Goal: Transaction & Acquisition: Purchase product/service

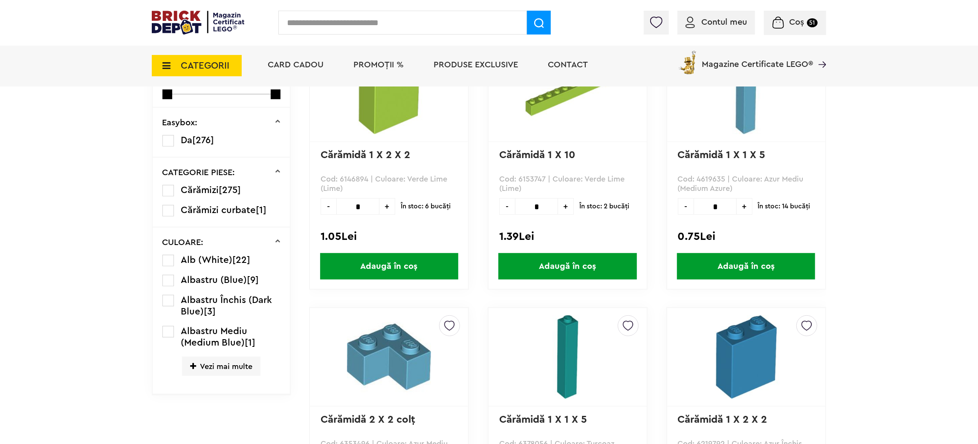
scroll to position [256, 0]
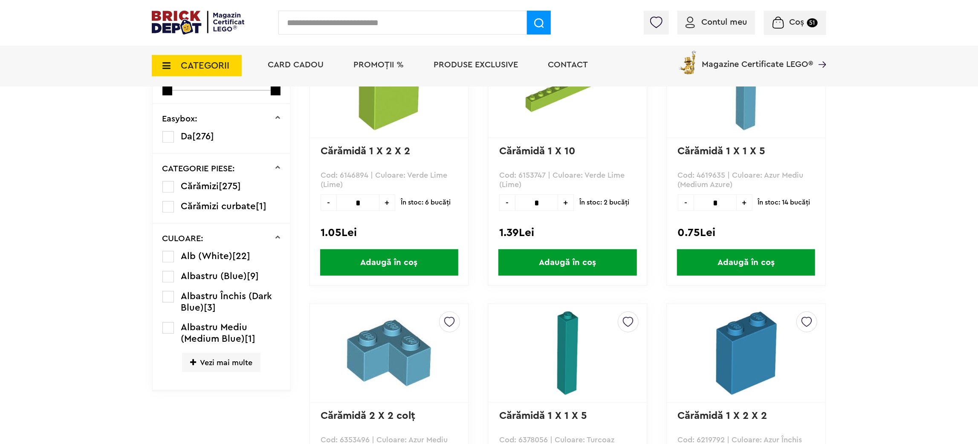
click at [205, 362] on span "Vezi mai multe" at bounding box center [221, 362] width 78 height 19
click at [166, 327] on label at bounding box center [168, 328] width 12 height 12
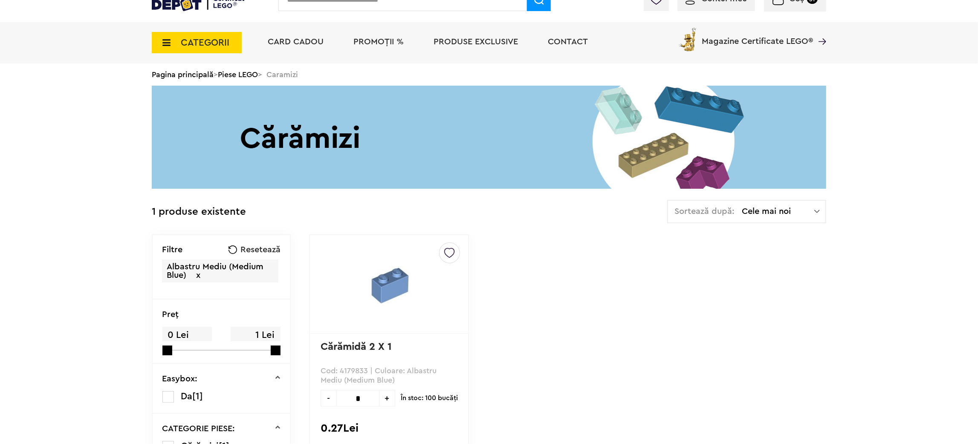
scroll to position [128, 0]
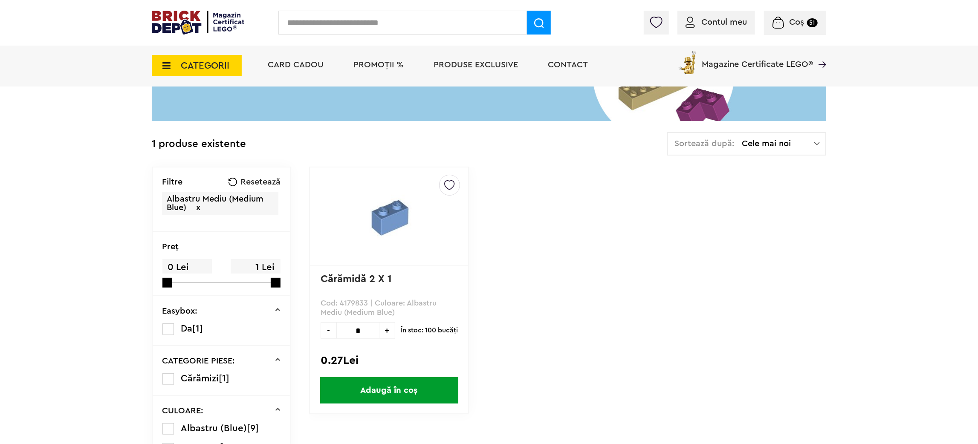
click at [784, 18] on span "Coș 51" at bounding box center [795, 22] width 45 height 9
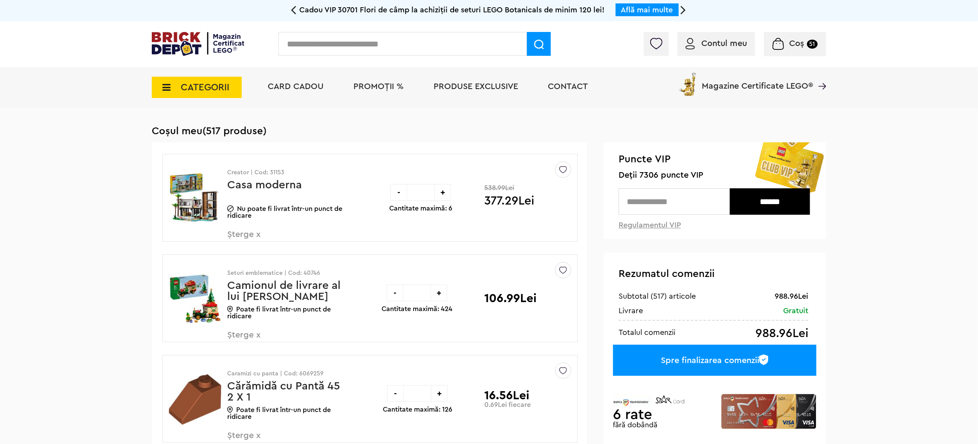
click at [354, 46] on input "text" at bounding box center [402, 44] width 249 height 24
type input "****"
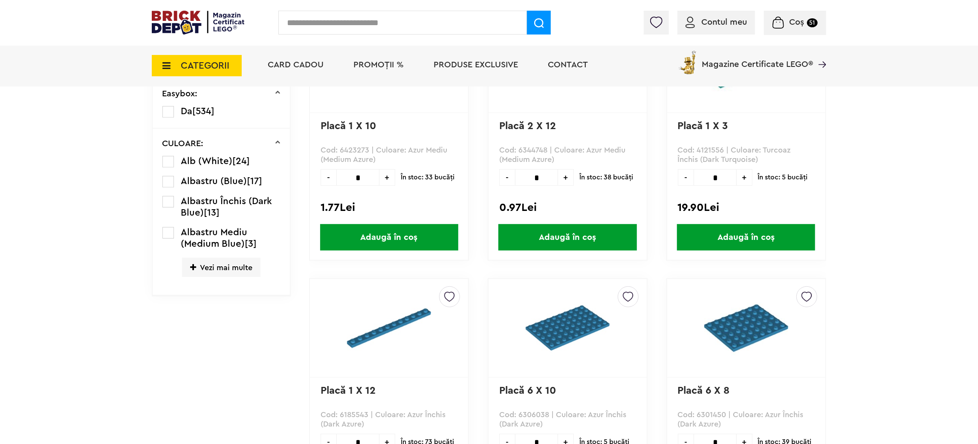
scroll to position [284, 0]
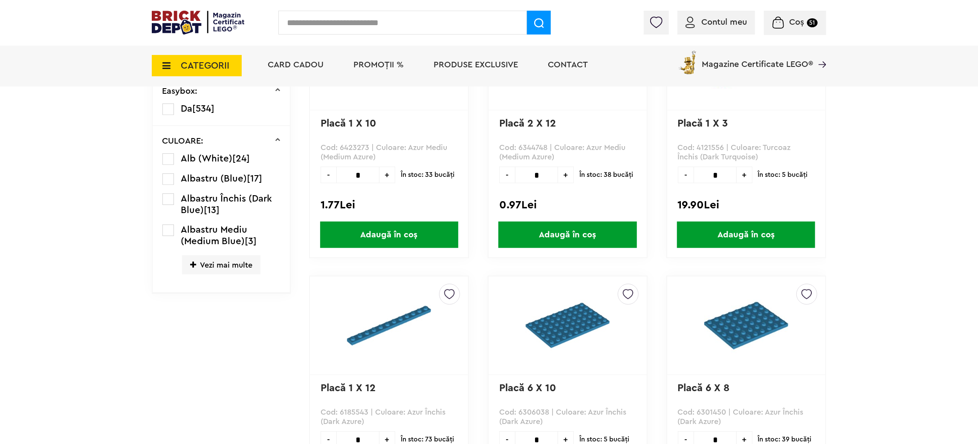
click at [209, 271] on span "Vezi mai multe" at bounding box center [221, 264] width 78 height 19
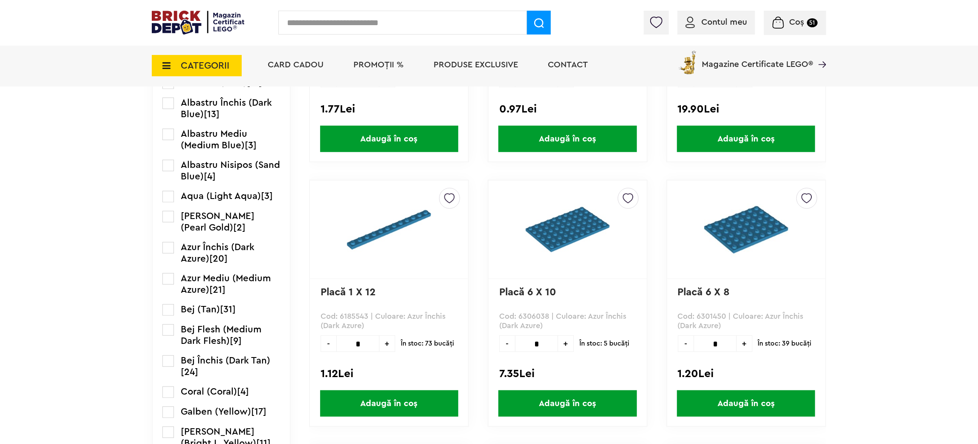
scroll to position [412, 0]
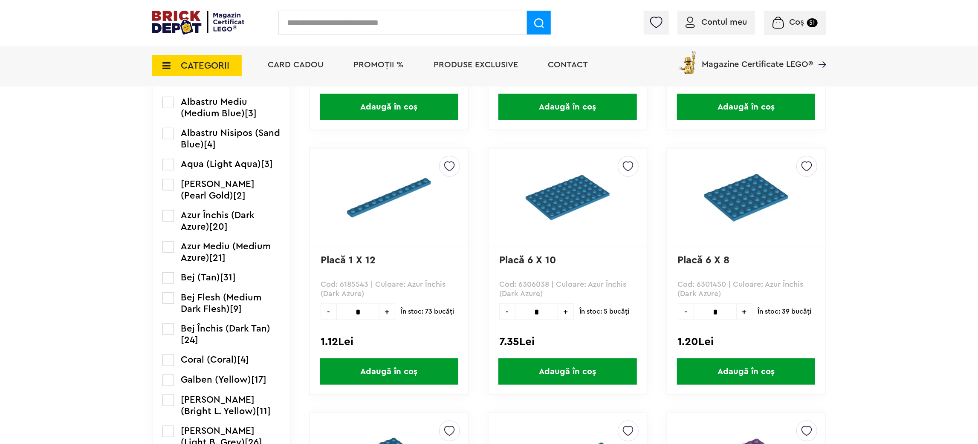
click at [166, 327] on label at bounding box center [168, 330] width 12 height 12
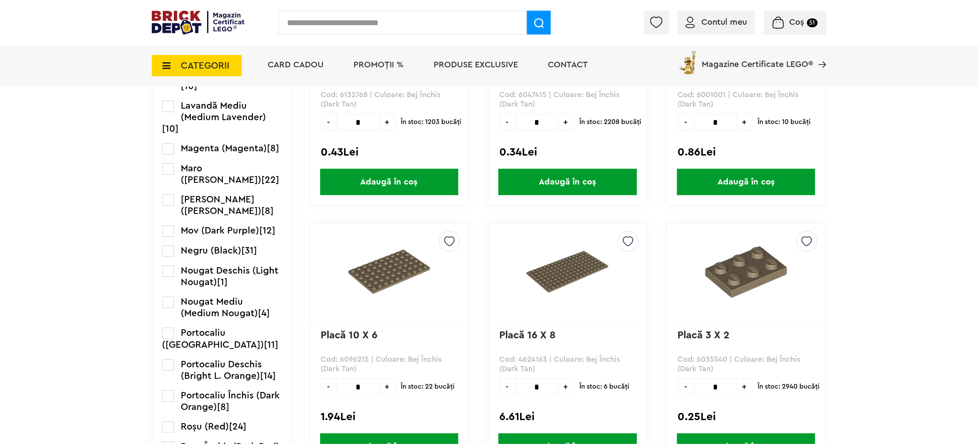
scroll to position [895, 0]
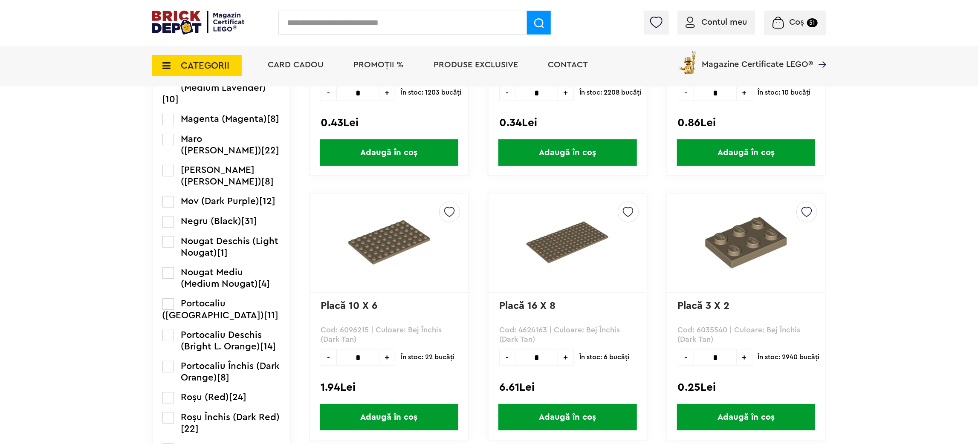
click at [780, 23] on img at bounding box center [778, 23] width 11 height 12
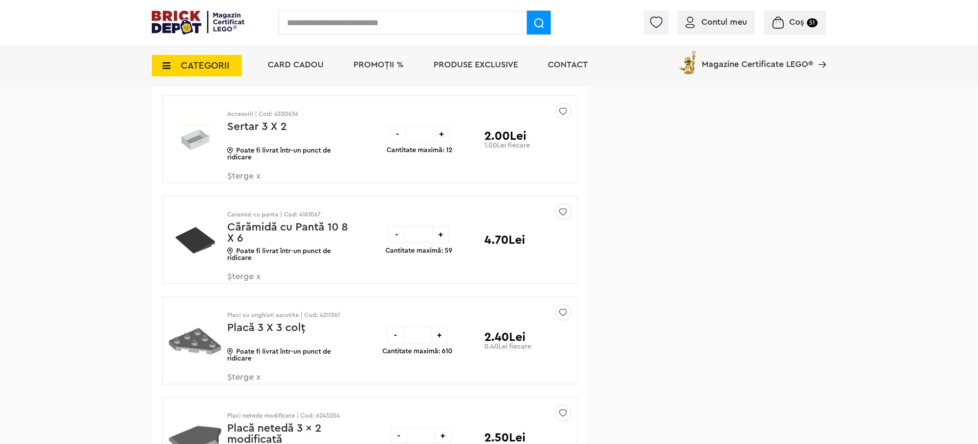
scroll to position [5217, 0]
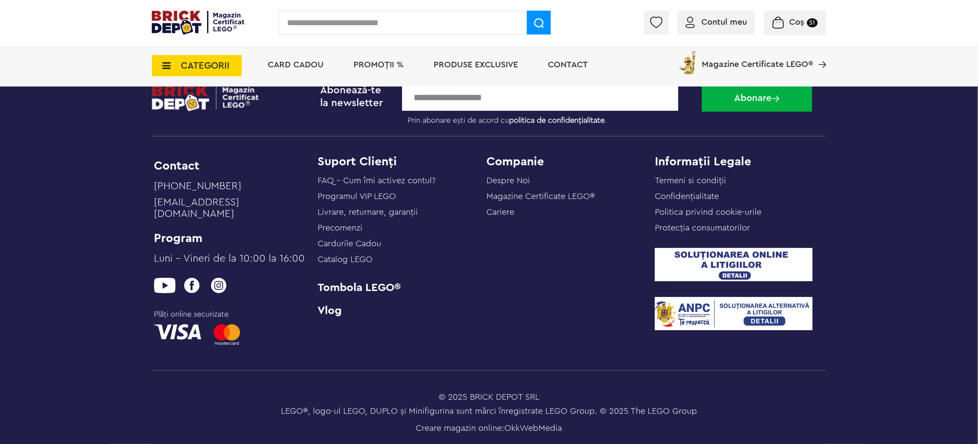
click at [214, 67] on span "CATEGORII" at bounding box center [205, 65] width 49 height 9
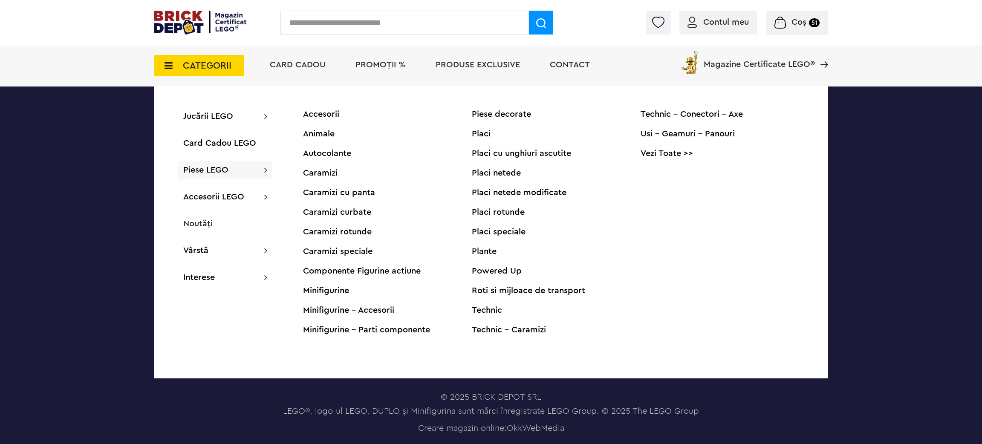
click at [481, 135] on div "Placi" at bounding box center [556, 134] width 169 height 9
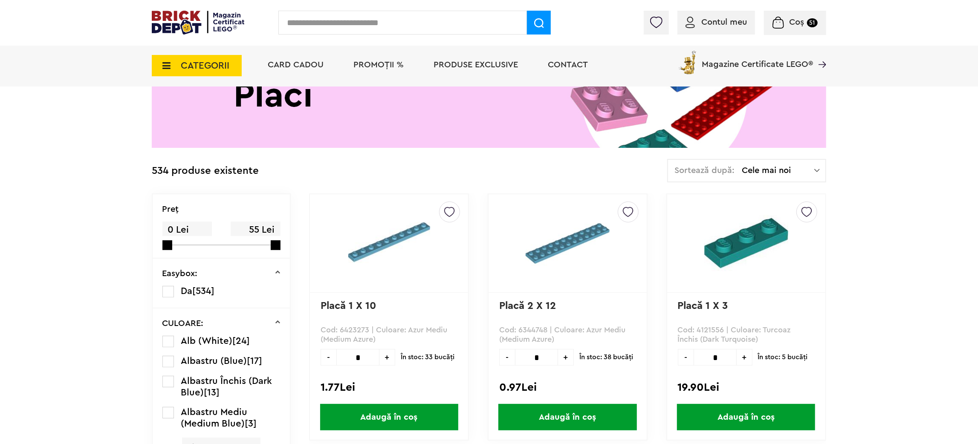
scroll to position [191, 0]
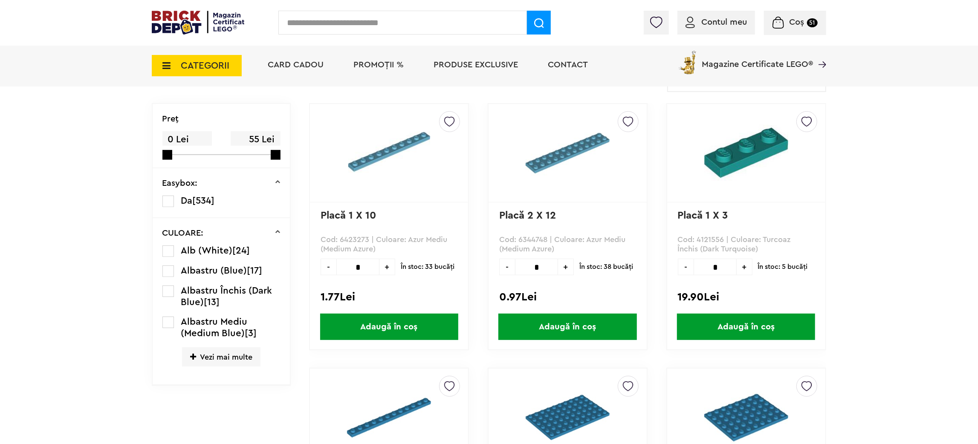
click at [220, 349] on span "Vezi mai multe" at bounding box center [221, 357] width 78 height 19
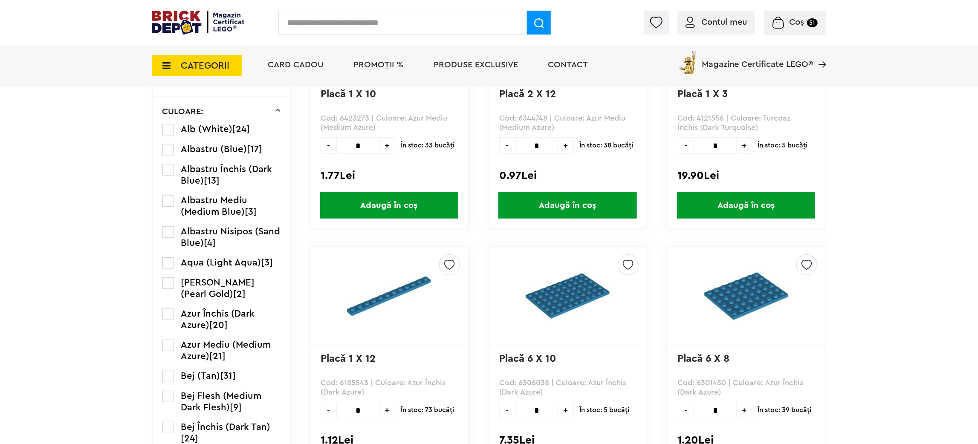
scroll to position [319, 0]
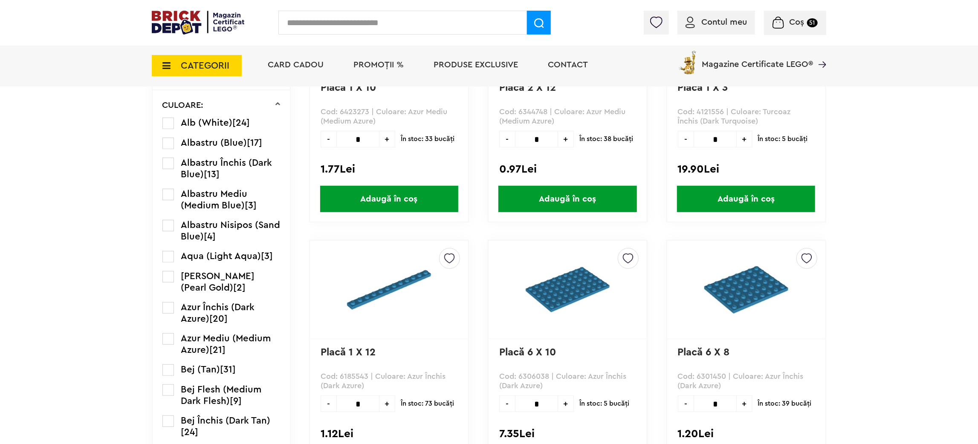
click at [166, 422] on label at bounding box center [168, 422] width 12 height 12
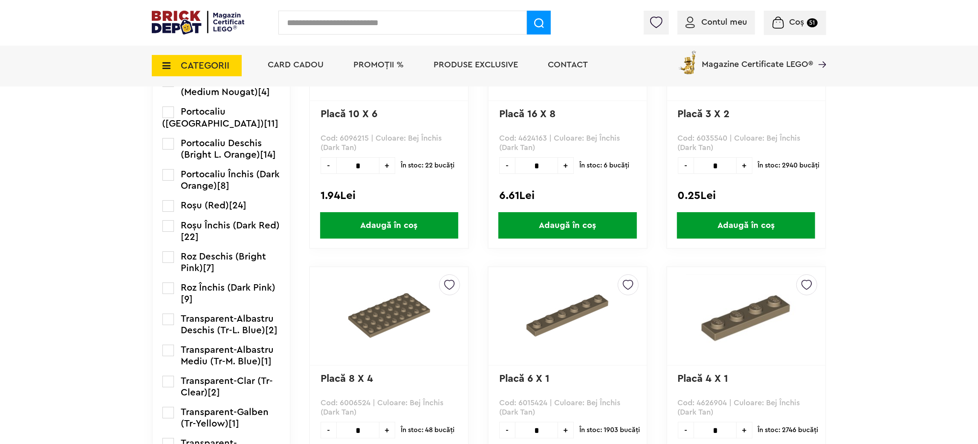
scroll to position [1023, 0]
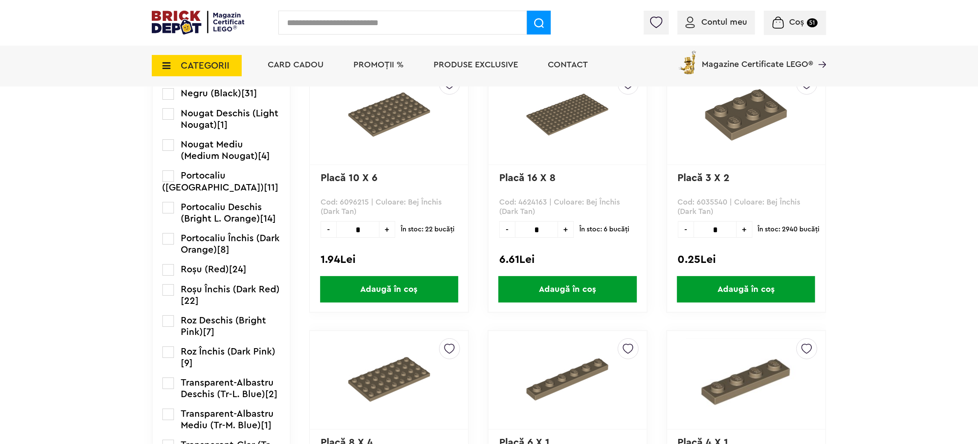
click at [565, 280] on span "Adaugă în coș" at bounding box center [567, 289] width 138 height 26
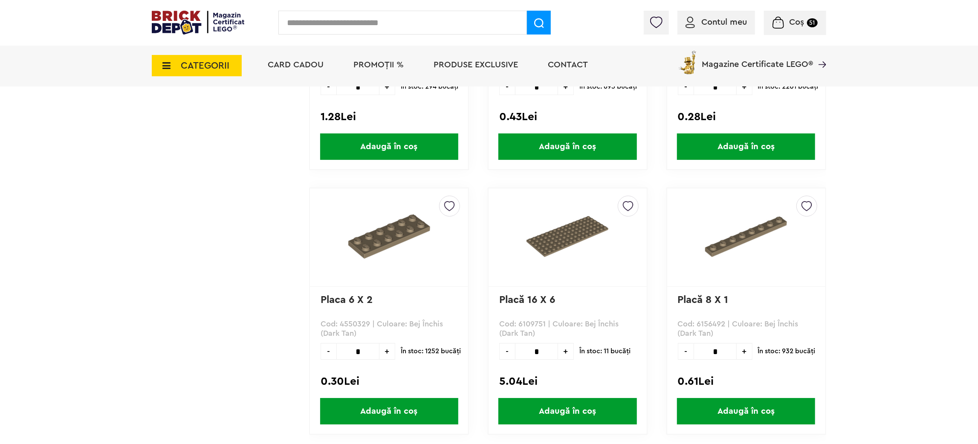
scroll to position [1983, 0]
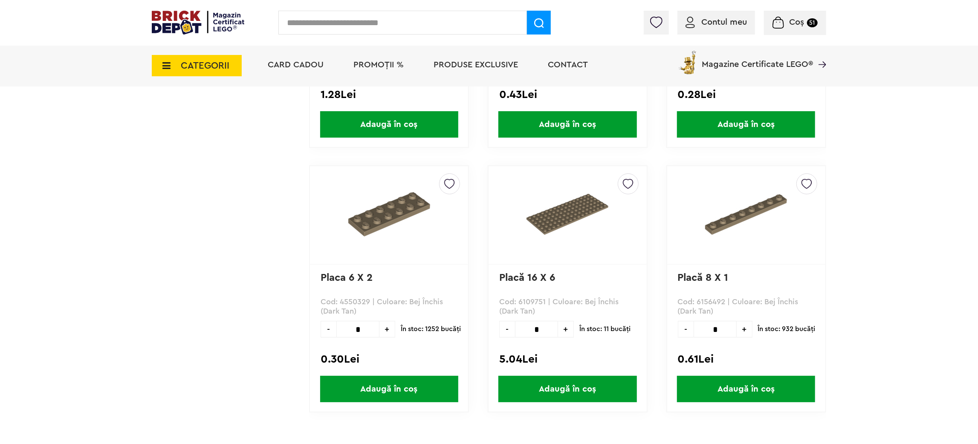
click at [558, 383] on span "Adaugă în coș" at bounding box center [567, 389] width 138 height 26
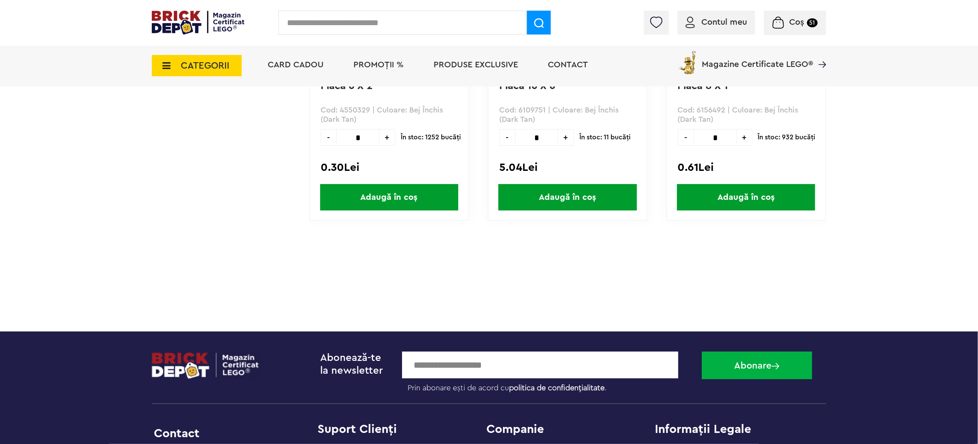
scroll to position [1919, 0]
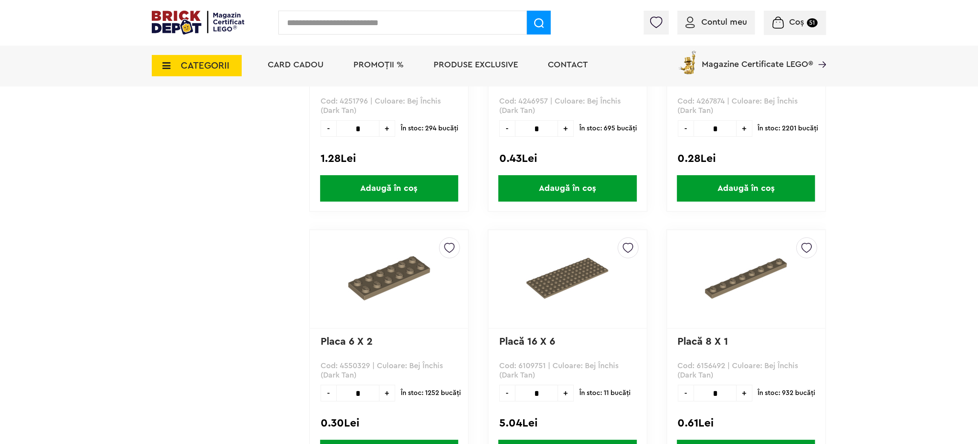
click at [790, 23] on span "Coș" at bounding box center [797, 22] width 15 height 9
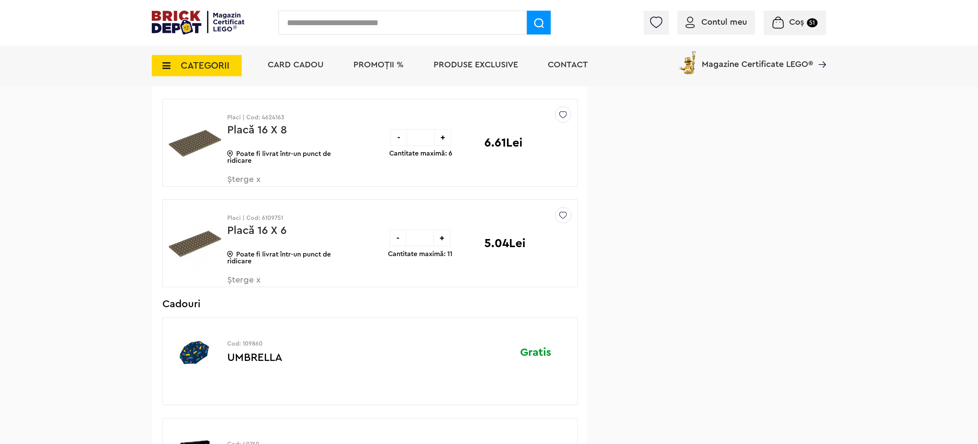
scroll to position [4797, 0]
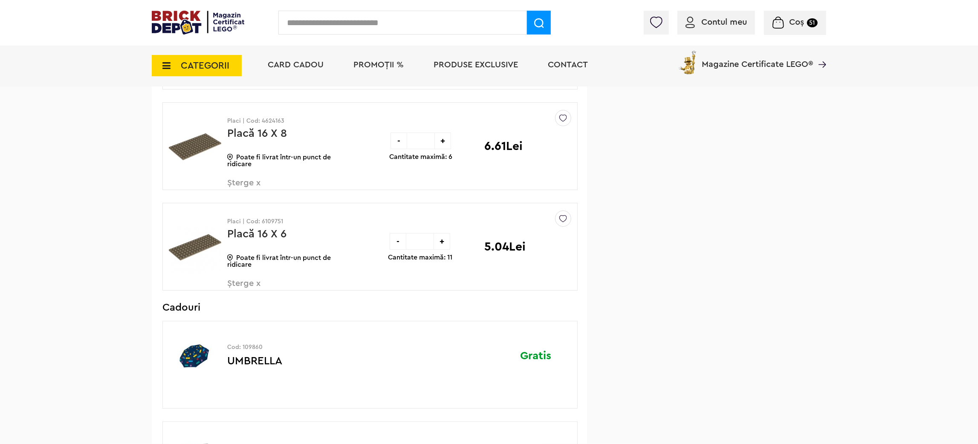
click at [398, 250] on div "-" at bounding box center [398, 241] width 17 height 17
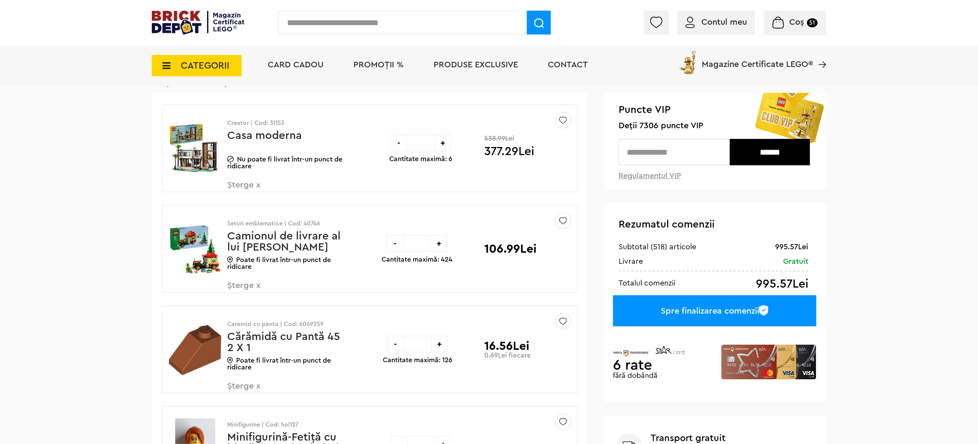
scroll to position [64, 0]
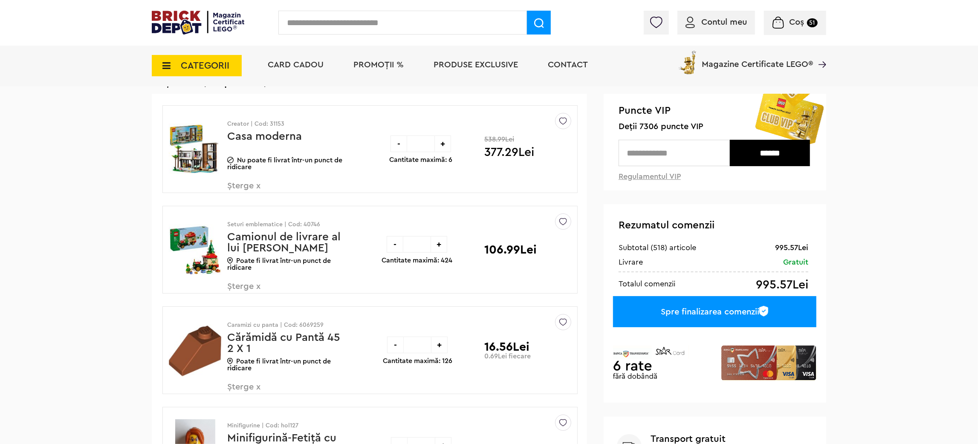
click at [681, 160] on input "text" at bounding box center [674, 153] width 111 height 26
type input "****"
click at [753, 149] on input "******" at bounding box center [770, 153] width 80 height 26
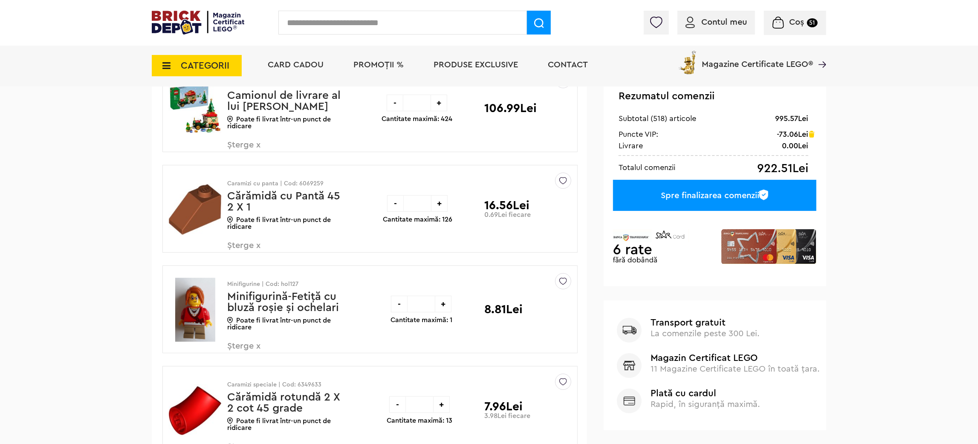
scroll to position [178, 0]
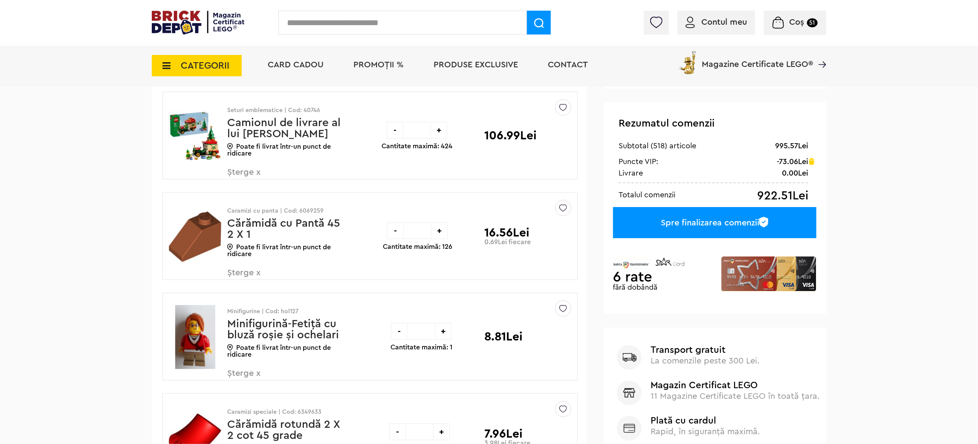
click at [715, 218] on div "Spre finalizarea comenzii" at bounding box center [714, 222] width 203 height 31
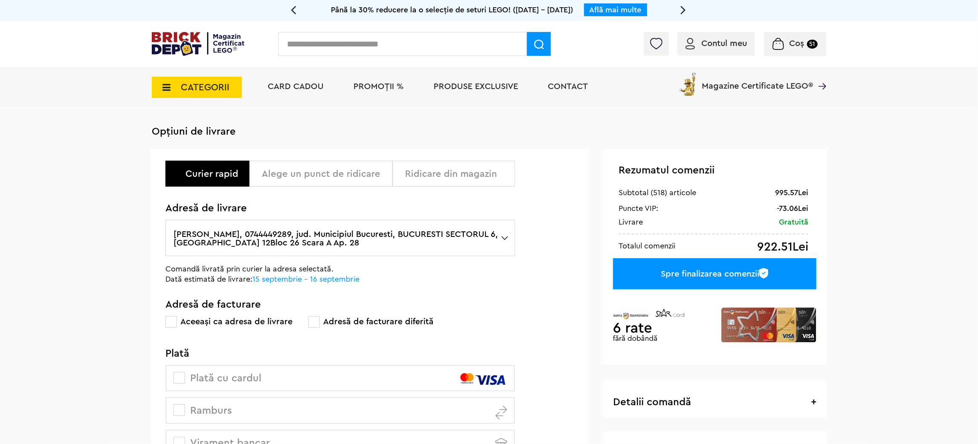
click at [0, 258] on div "Cadou VIP 40770 la achiziții LEGO [PERSON_NAME] de minim 445 lei! (1-30.9.2025)…" at bounding box center [489, 283] width 978 height 567
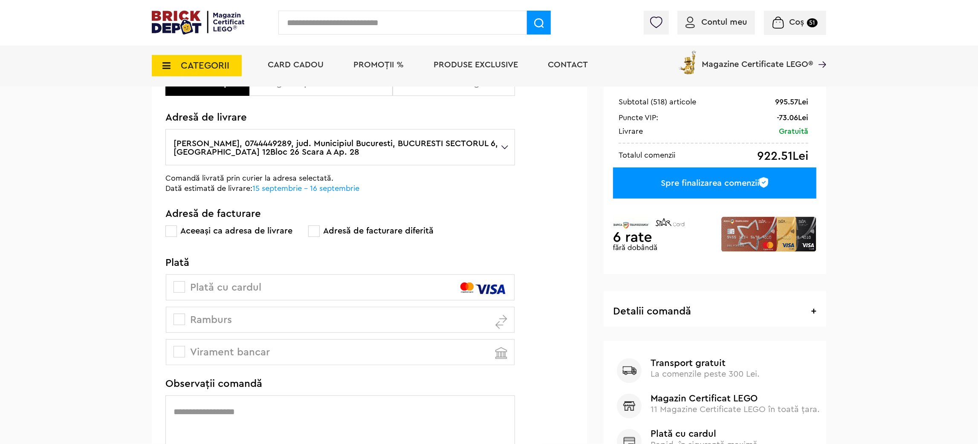
scroll to position [128, 0]
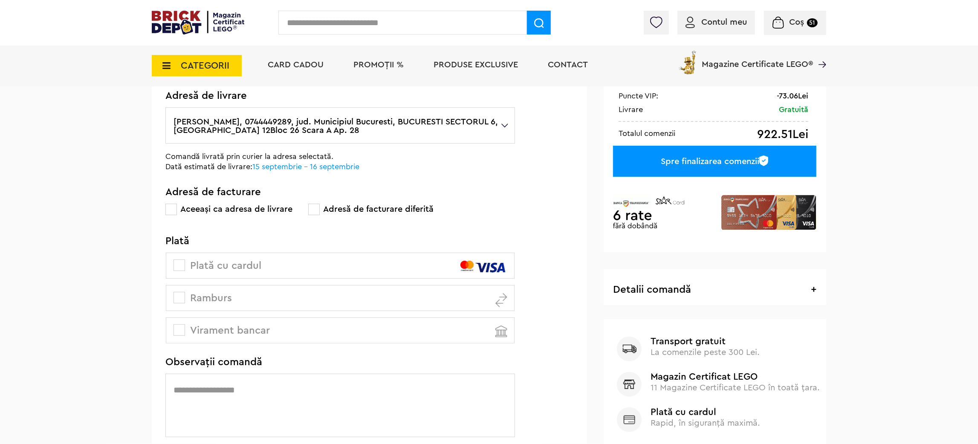
click at [182, 265] on span at bounding box center [180, 266] width 12 height 12
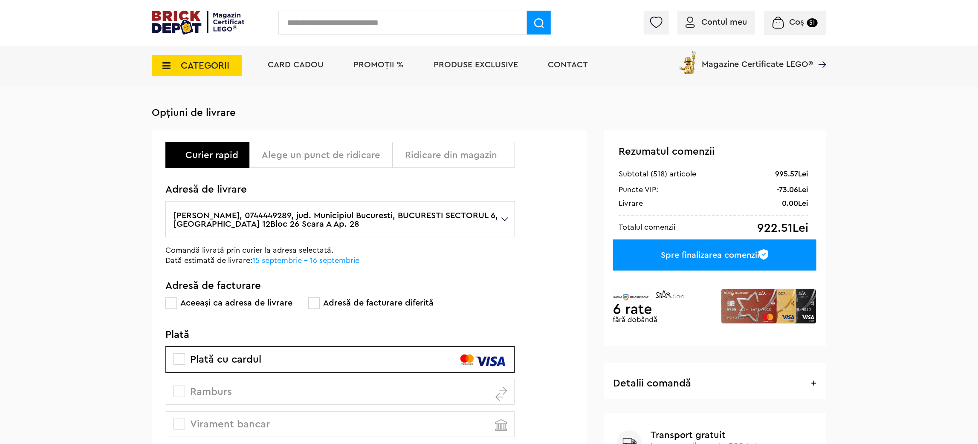
scroll to position [64, 0]
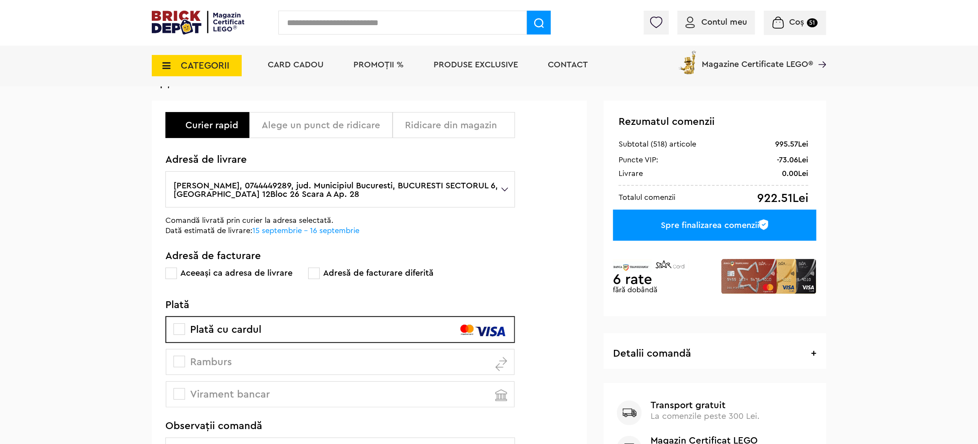
click at [687, 222] on div "Spre finalizarea comenzii" at bounding box center [714, 225] width 203 height 31
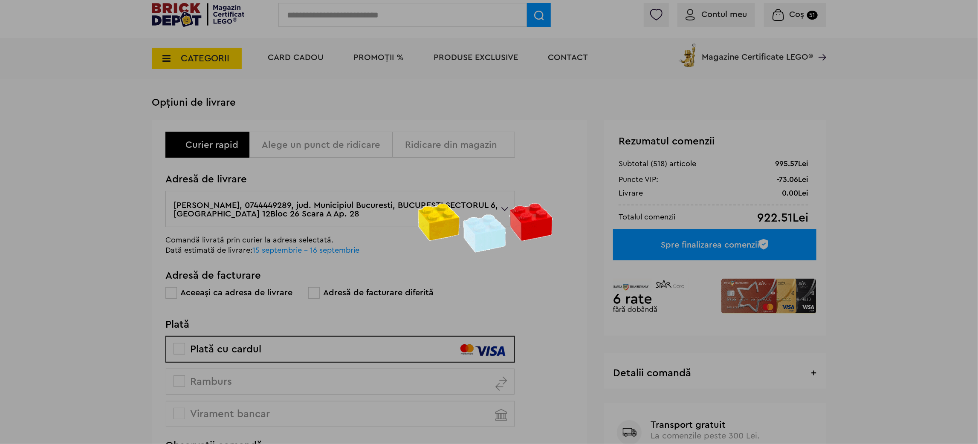
scroll to position [17, 0]
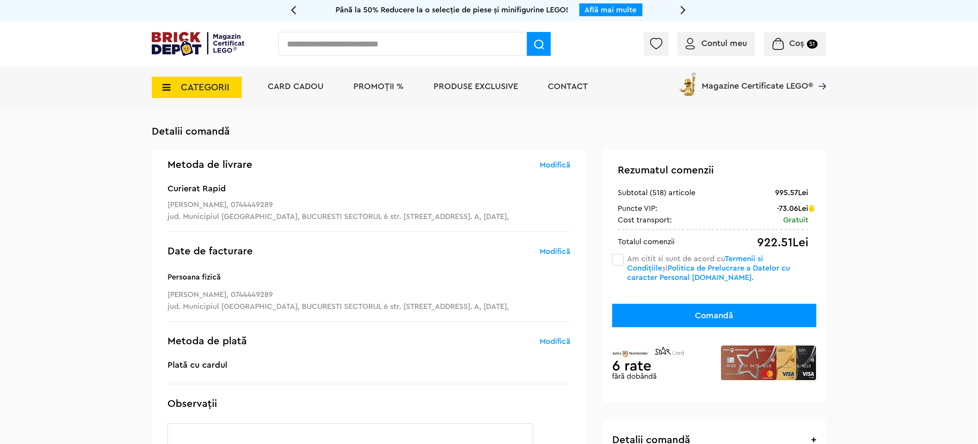
click at [260, 297] on address "Persoana fizică [PERSON_NAME], 0744449289 jud. Municipiul [GEOGRAPHIC_DATA], BU…" at bounding box center [369, 291] width 403 height 41
copy address "0744449289"
click at [614, 260] on span at bounding box center [618, 260] width 12 height 12
click at [644, 313] on button "Comandă" at bounding box center [714, 315] width 204 height 23
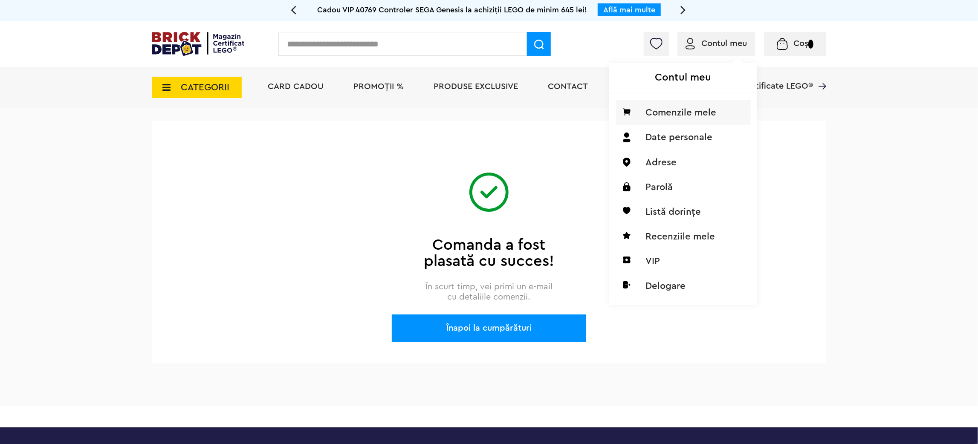
click at [694, 106] on li "Comenzile mele" at bounding box center [683, 112] width 135 height 25
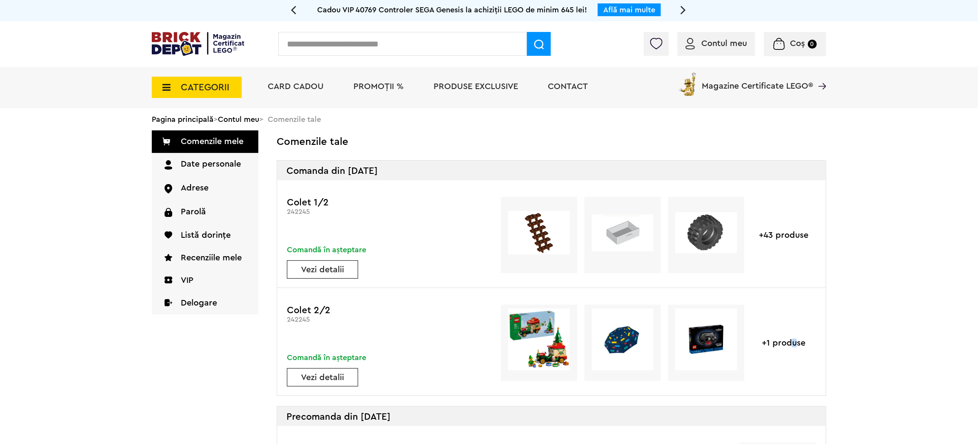
drag, startPoint x: 794, startPoint y: 335, endPoint x: 782, endPoint y: 342, distance: 13.4
click at [790, 336] on div "+1 produse" at bounding box center [784, 343] width 64 height 76
click at [782, 343] on div "+1 produse" at bounding box center [784, 343] width 64 height 76
click at [344, 377] on link "Vezi detalii" at bounding box center [322, 378] width 70 height 9
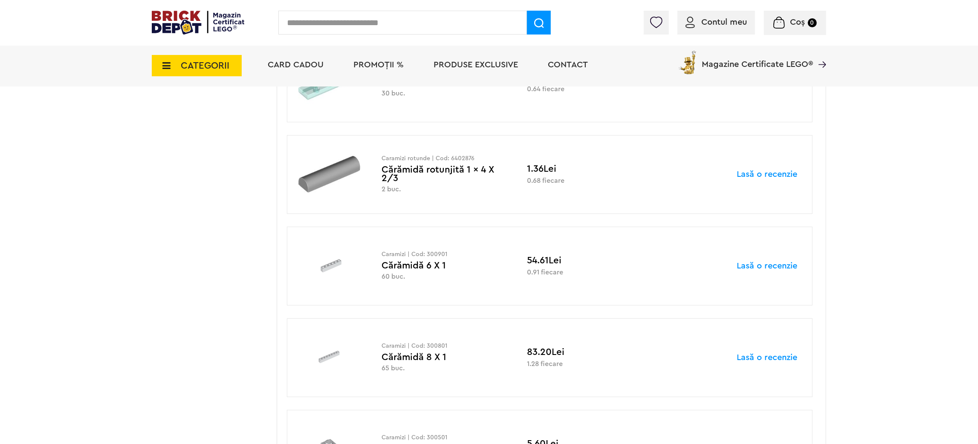
scroll to position [512, 0]
